Goal: Information Seeking & Learning: Check status

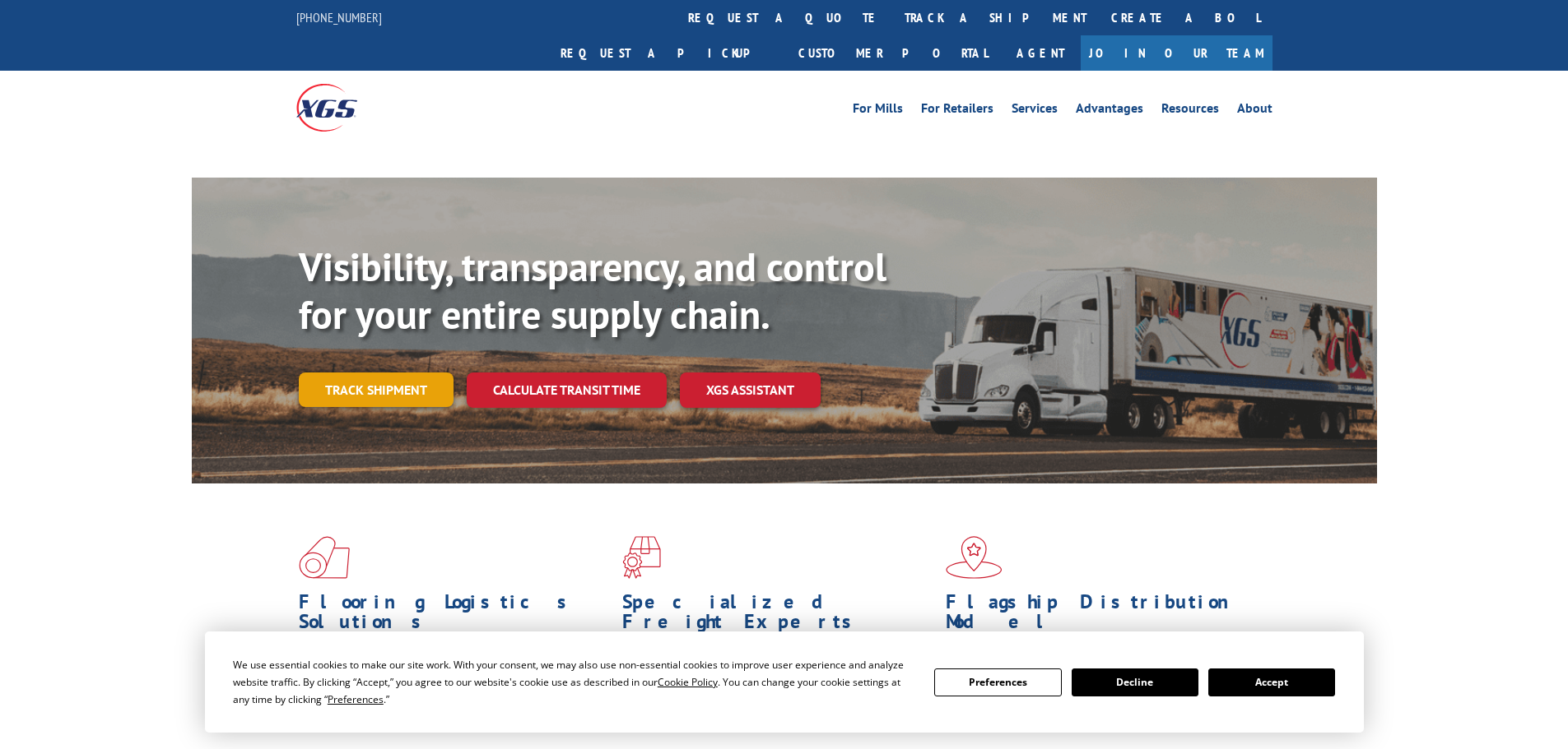
click at [423, 373] on link "Track shipment" at bounding box center [376, 390] width 155 height 35
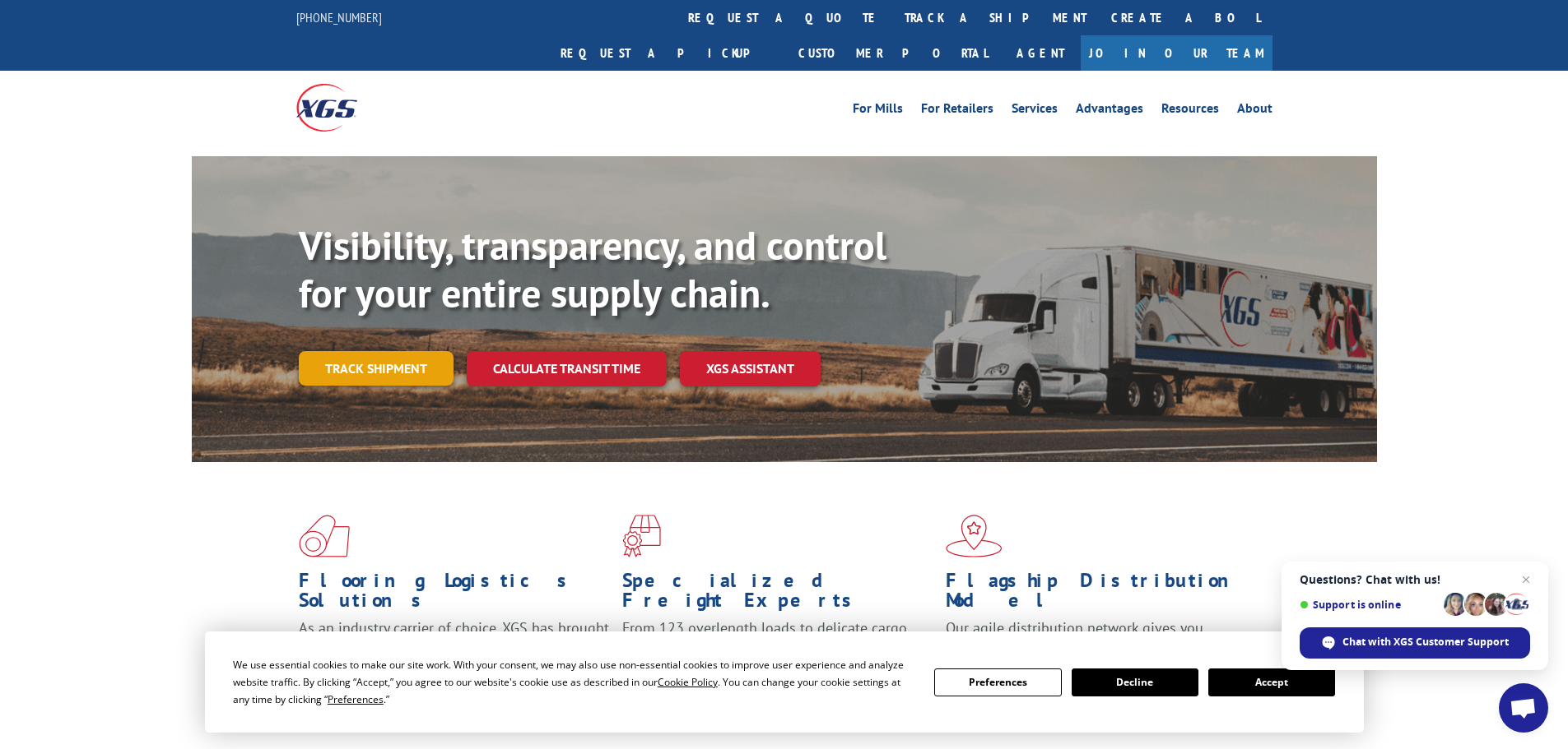
click at [367, 351] on link "Track shipment" at bounding box center [376, 368] width 155 height 35
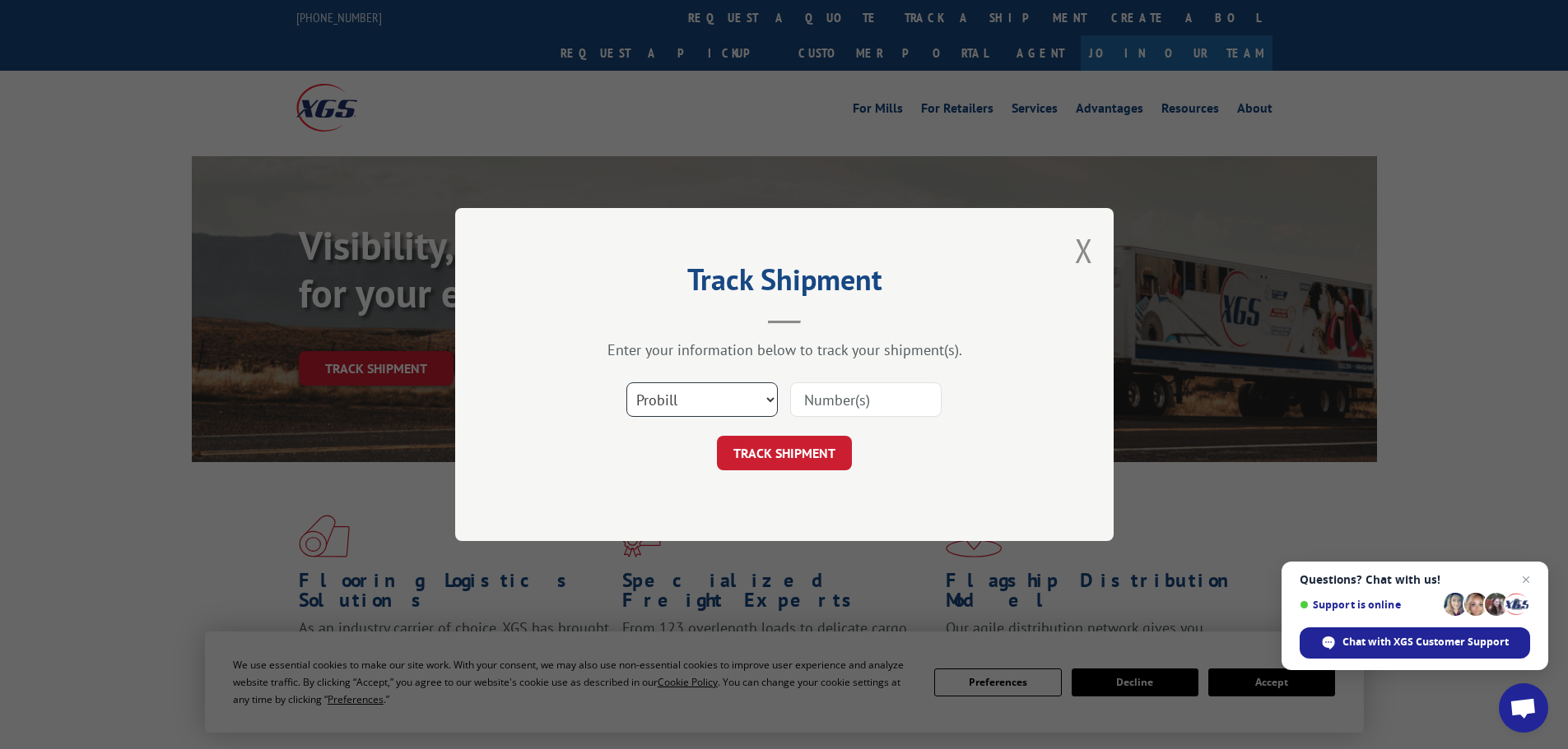
click at [698, 404] on select "Select category... Probill BOL PO" at bounding box center [701, 400] width 151 height 35
select select "bol"
click at [626, 382] on select "Select category... Probill BOL PO" at bounding box center [701, 400] width 151 height 35
click at [813, 404] on input at bounding box center [865, 400] width 151 height 35
click at [776, 444] on button "TRACK SHIPMENT" at bounding box center [784, 453] width 135 height 35
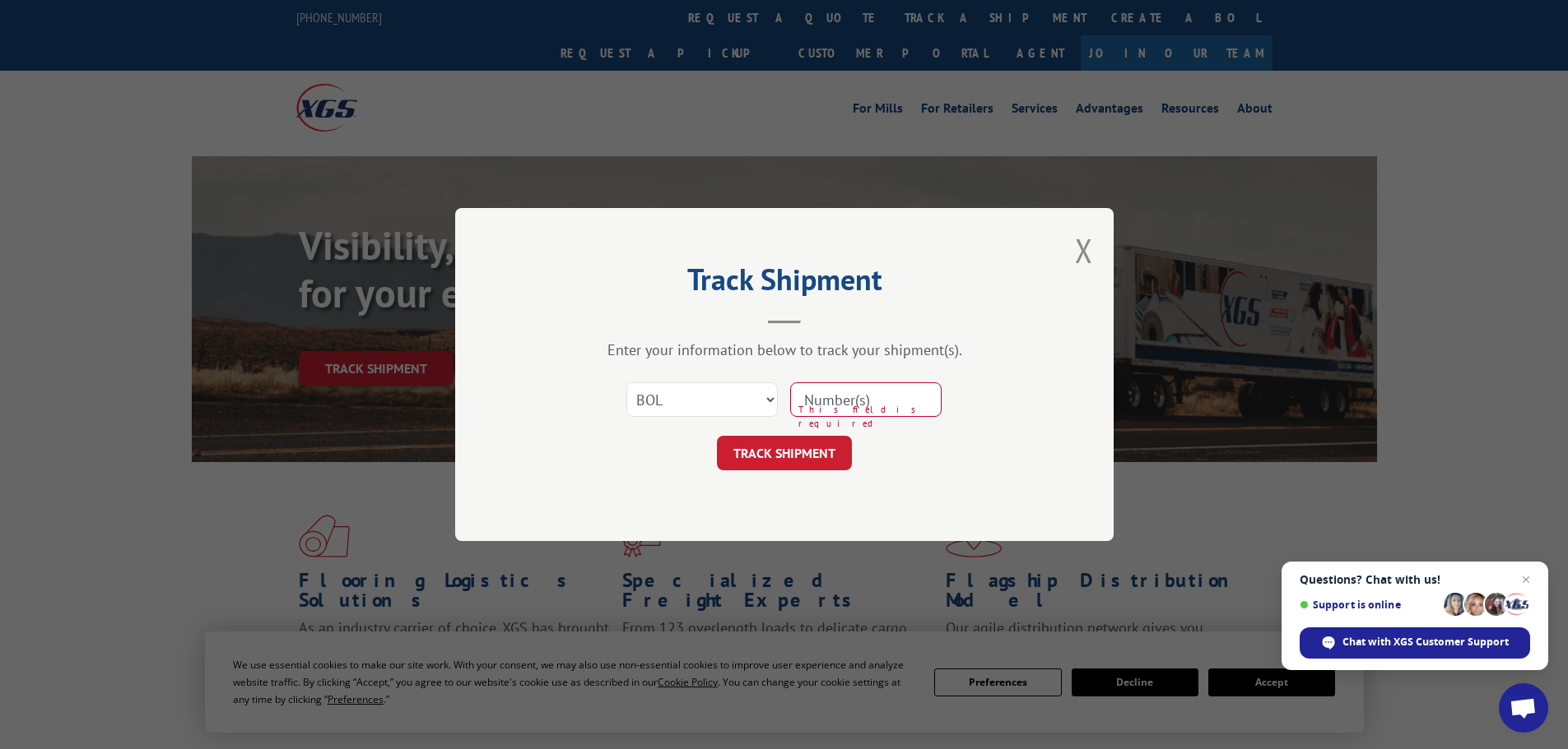
click at [812, 388] on input at bounding box center [865, 400] width 151 height 35
paste input "5309202"
type input "5309202"
click at [738, 470] on button "TRACK SHIPMENT" at bounding box center [784, 453] width 135 height 35
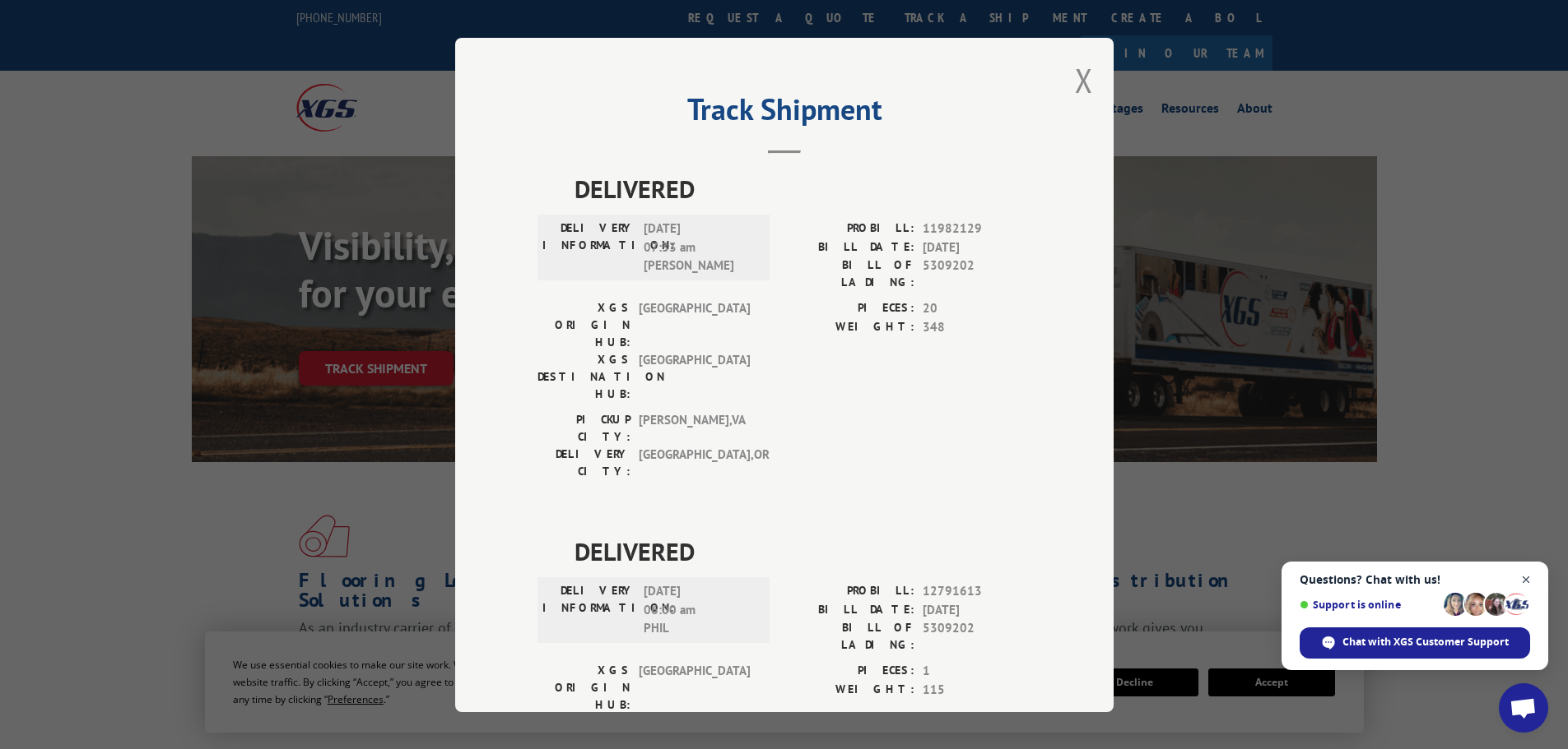
click at [1524, 575] on span "Close chat" at bounding box center [1527, 581] width 21 height 21
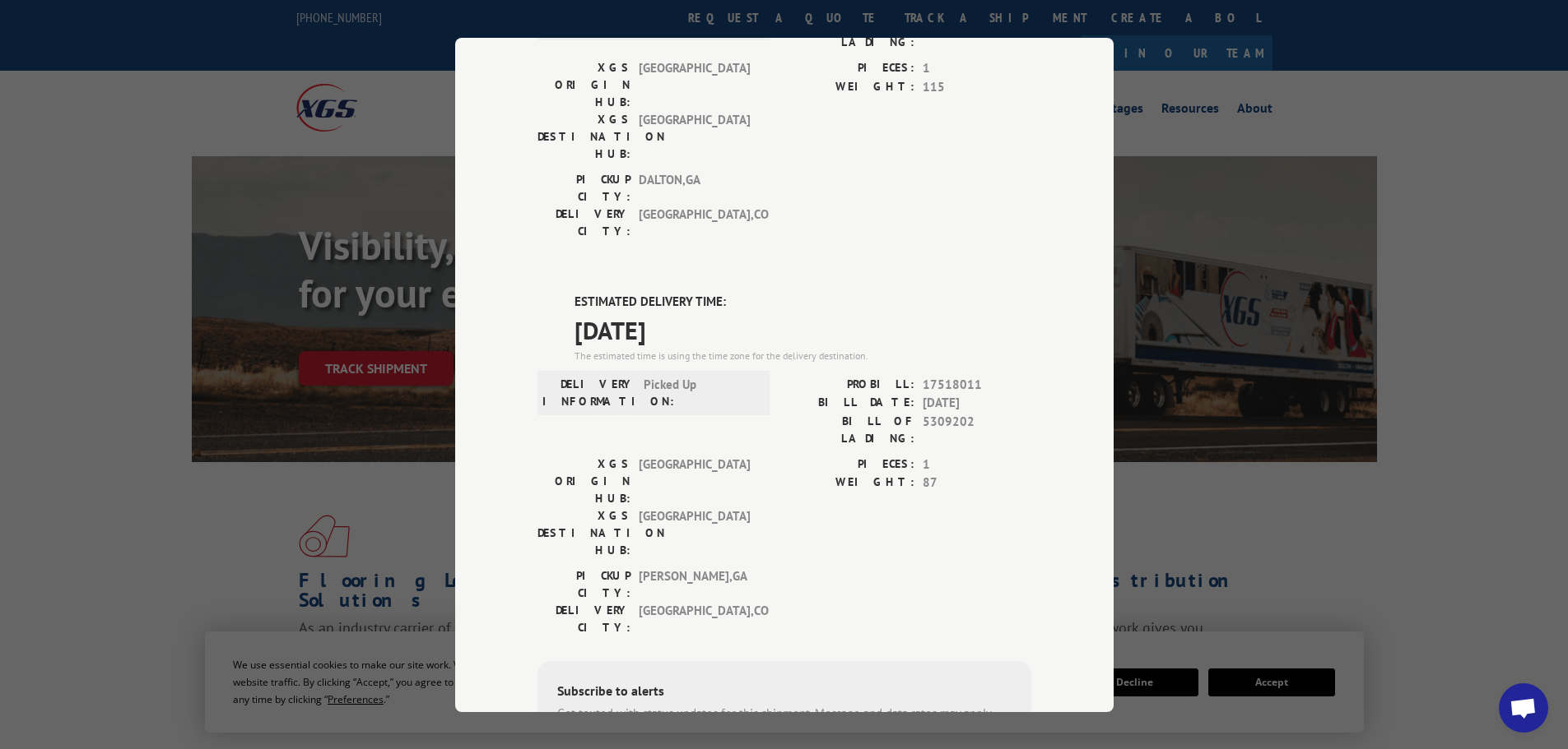
scroll to position [604, 0]
